Goal: Navigation & Orientation: Find specific page/section

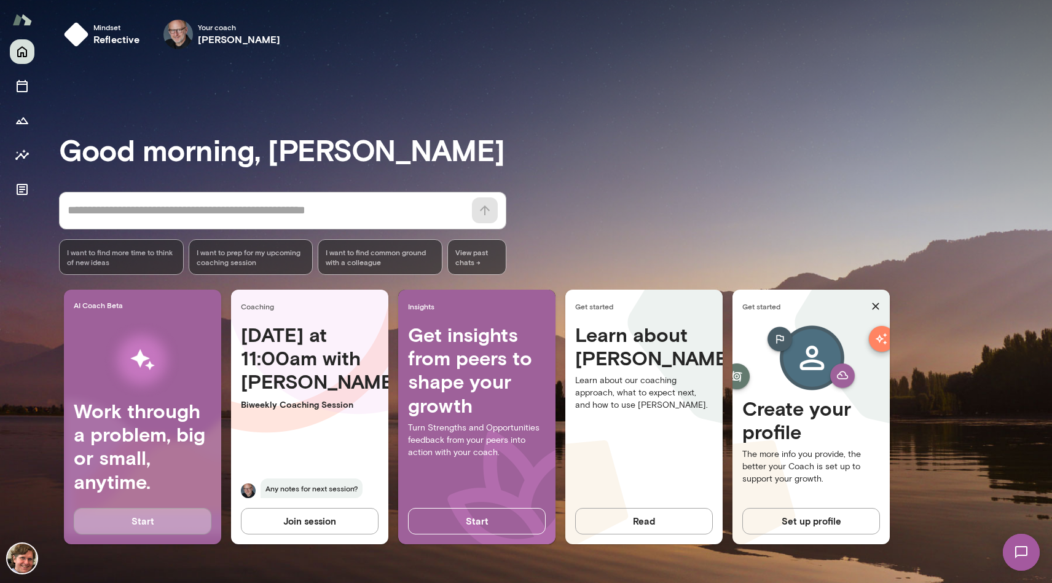
click at [179, 524] on button "Start" at bounding box center [143, 521] width 138 height 26
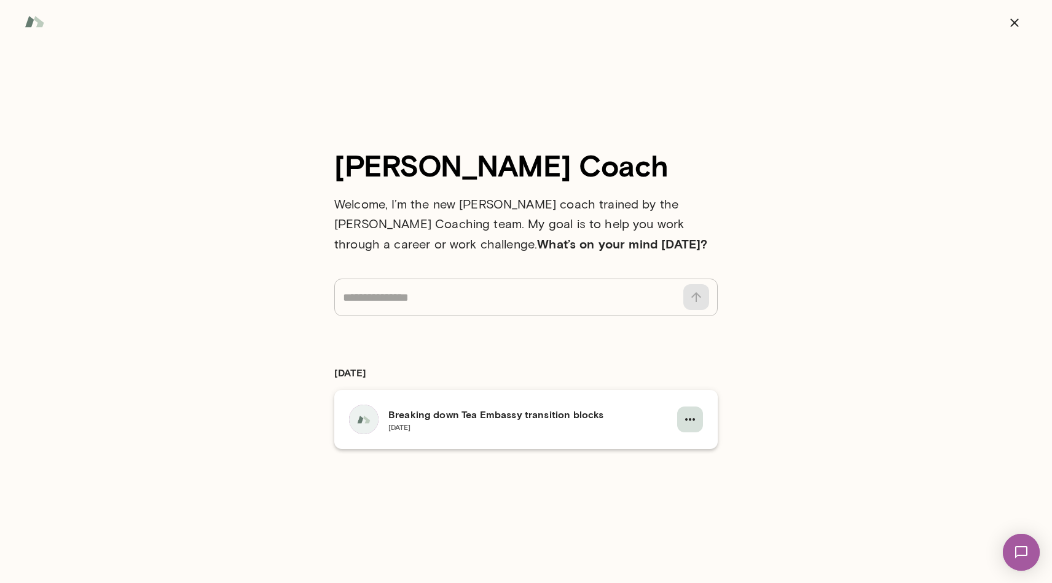
click at [695, 422] on icon "button" at bounding box center [690, 419] width 15 height 15
click at [574, 427] on div at bounding box center [526, 291] width 1052 height 583
click at [573, 428] on div "Breaking down Tea Embassy transition blocks [DATE]" at bounding box center [528, 419] width 279 height 25
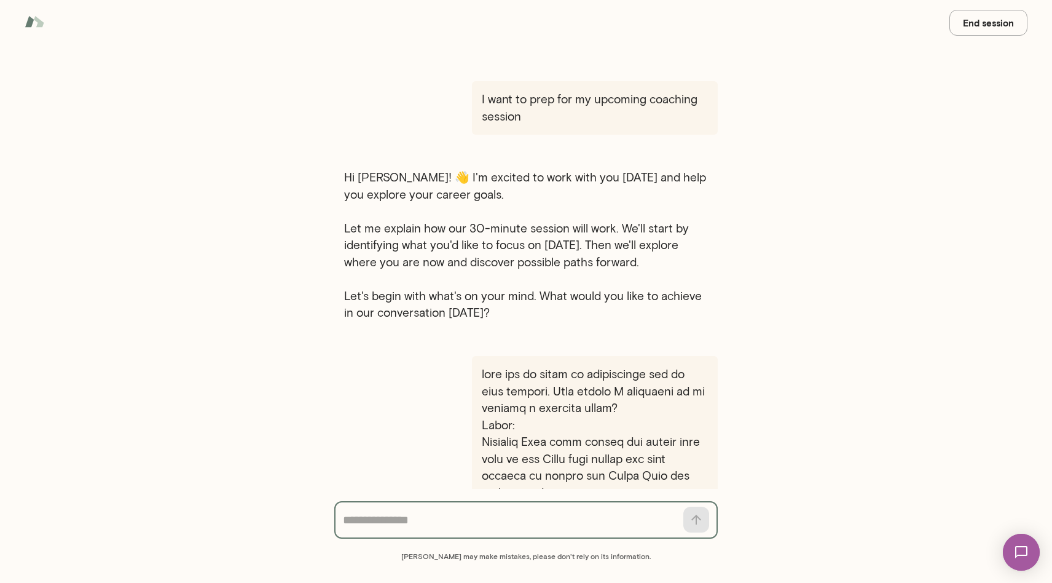
click at [158, 201] on div "I want to prep for my upcoming coaching session I want to prep for my upcoming …" at bounding box center [526, 244] width 1052 height 489
click at [202, 197] on div "I want to prep for my upcoming coaching session I want to prep for my upcoming …" at bounding box center [526, 244] width 1052 height 489
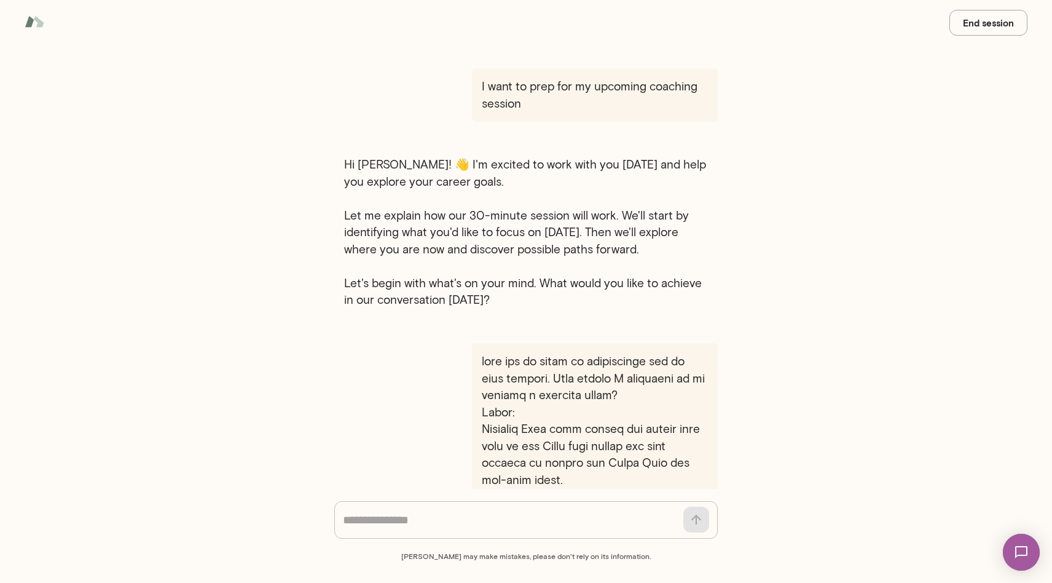
click at [222, 271] on div "I want to prep for my upcoming coaching session I want to prep for my upcoming …" at bounding box center [526, 244] width 1052 height 489
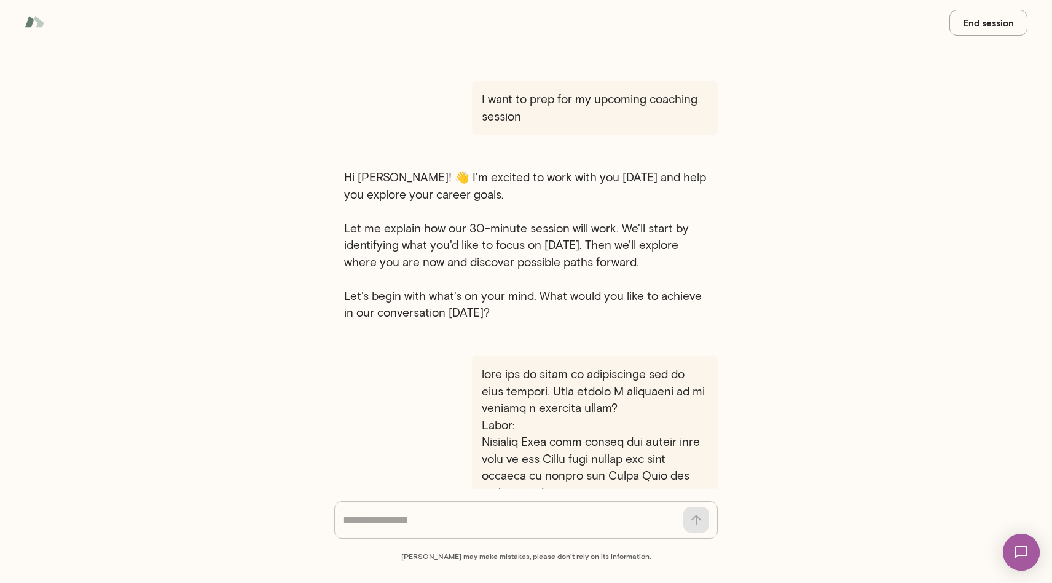
drag, startPoint x: 202, startPoint y: 390, endPoint x: 139, endPoint y: 390, distance: 62.7
click at [139, 390] on div "I want to prep for my upcoming coaching session I want to prep for my upcoming …" at bounding box center [526, 244] width 1052 height 489
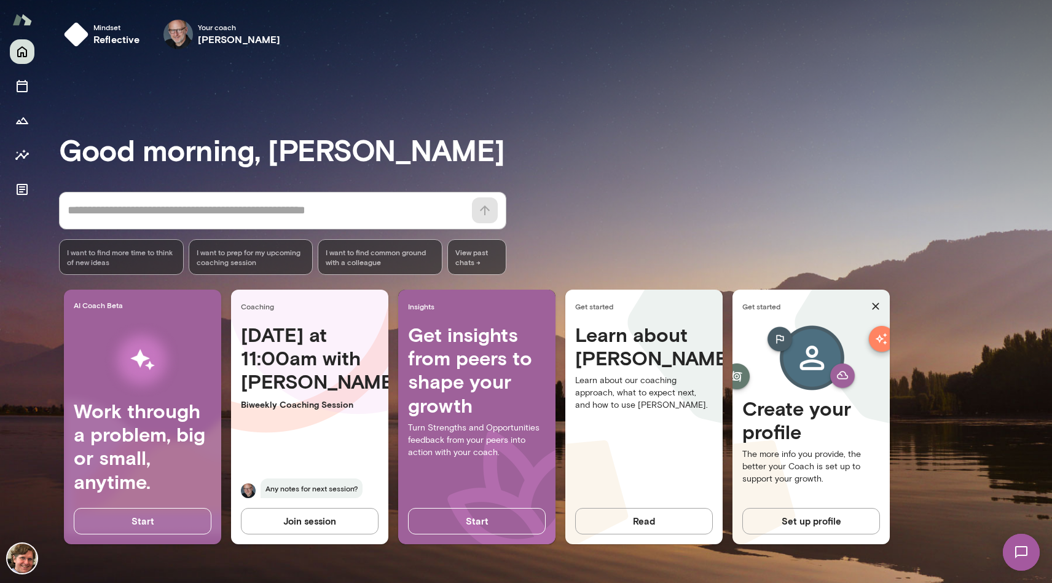
click at [419, 90] on div "Good morning, [PERSON_NAME] * ​ ​ I want to find more time to think of new idea…" at bounding box center [555, 321] width 993 height 494
click at [709, 134] on h3 "Good morning, [PERSON_NAME]" at bounding box center [555, 149] width 993 height 34
click at [387, 92] on div "Good morning, [PERSON_NAME] * ​ ​ I want to find more time to think of new idea…" at bounding box center [555, 321] width 993 height 494
click at [599, 118] on div "Good morning, [PERSON_NAME] * ​ ​ I want to find more time to think of new idea…" at bounding box center [555, 321] width 993 height 494
click at [537, 109] on div "Good morning, [PERSON_NAME] * ​ ​ I want to find more time to think of new idea…" at bounding box center [555, 321] width 993 height 494
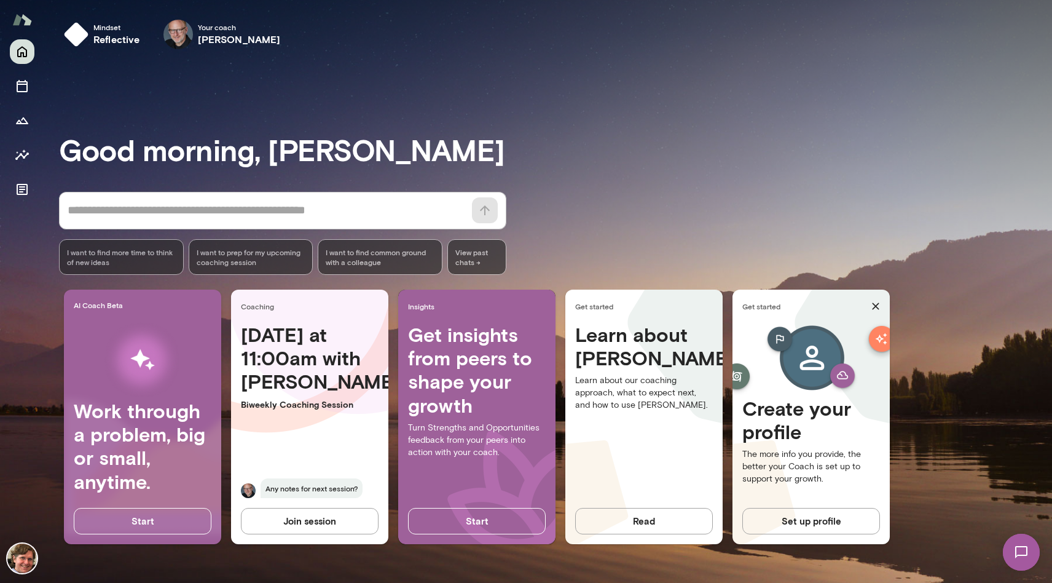
click at [693, 240] on div "* ​ ​ I want to find more time to think of new ideas I want to prep for my upco…" at bounding box center [555, 233] width 993 height 83
click at [20, 189] on icon "Documents" at bounding box center [22, 189] width 11 height 11
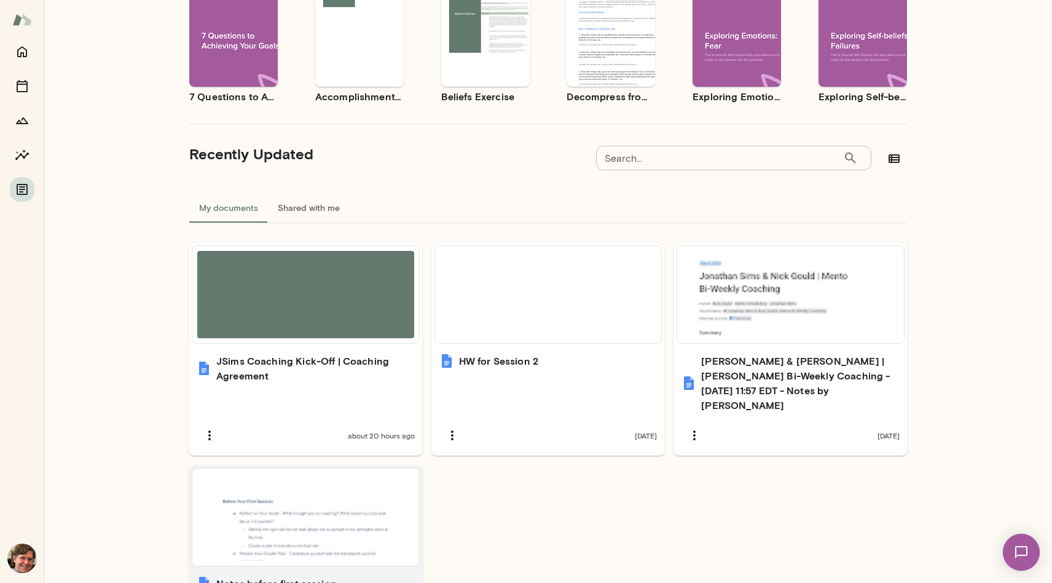
scroll to position [243, 0]
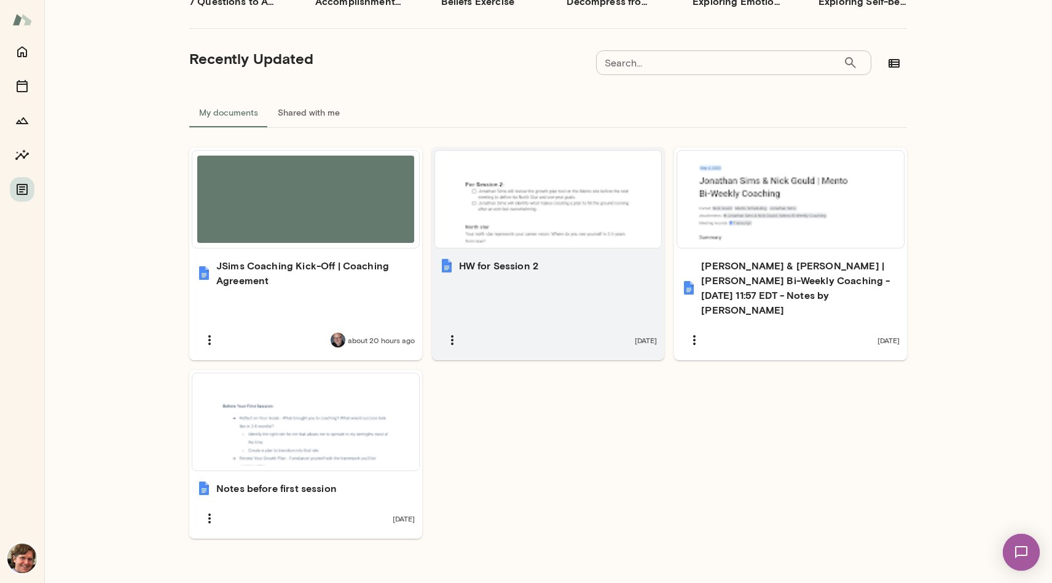
click at [563, 189] on div at bounding box center [548, 199] width 217 height 87
